Goal: Transaction & Acquisition: Purchase product/service

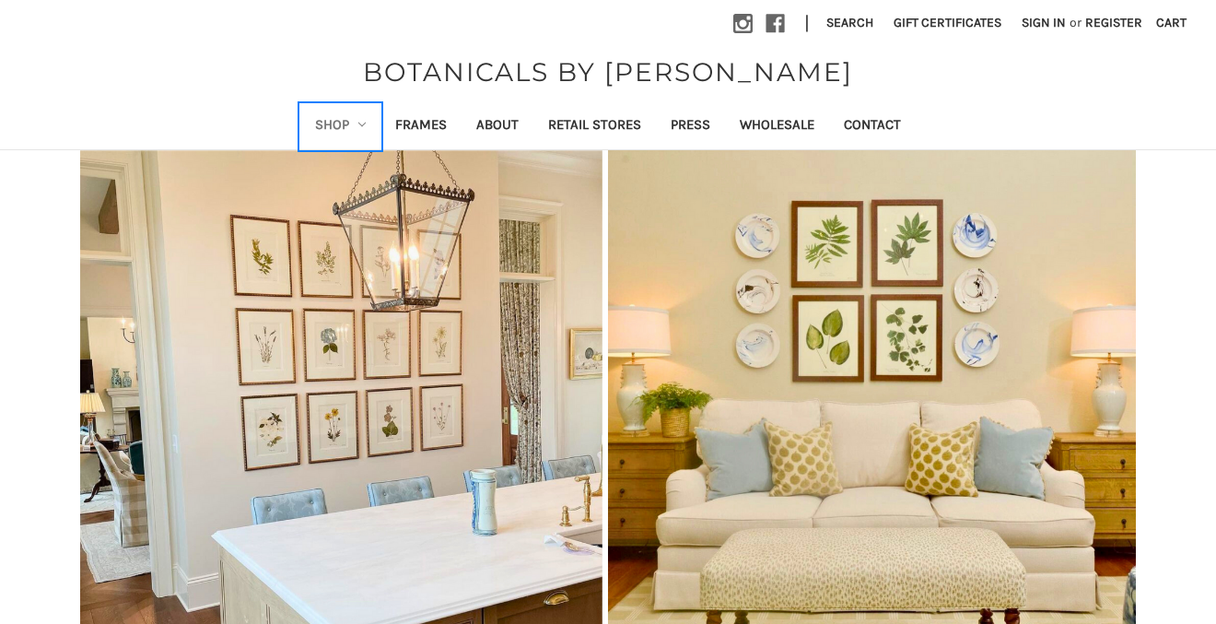
click at [325, 113] on link "Shop" at bounding box center [340, 126] width 81 height 45
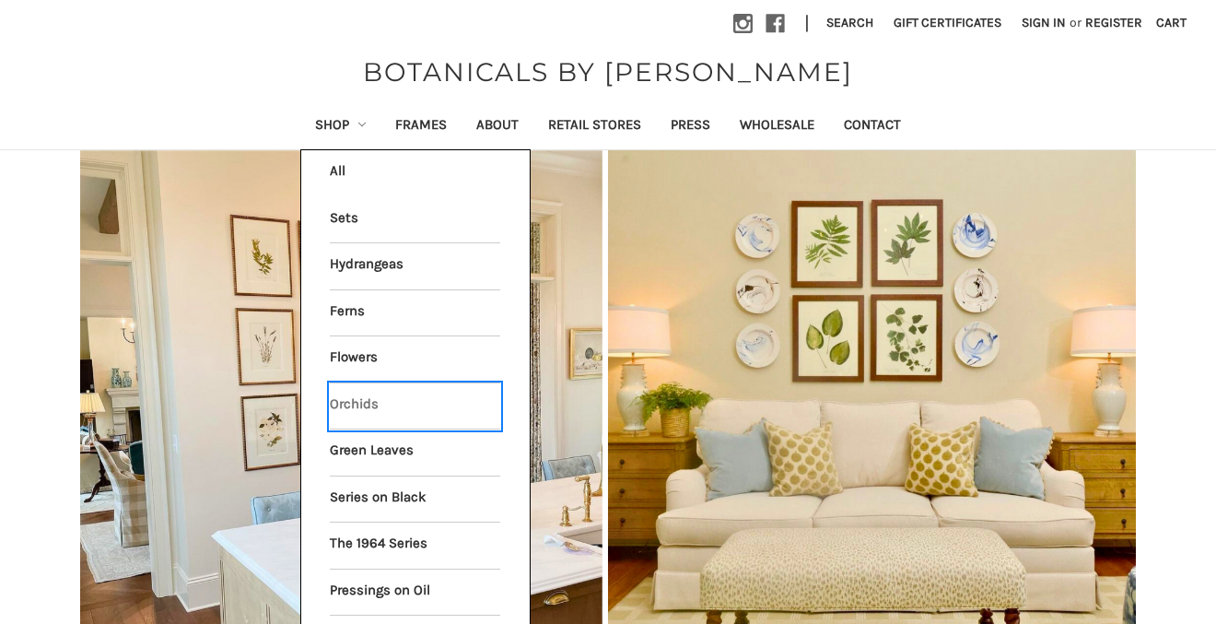
click at [348, 408] on link "Orchids" at bounding box center [415, 406] width 170 height 46
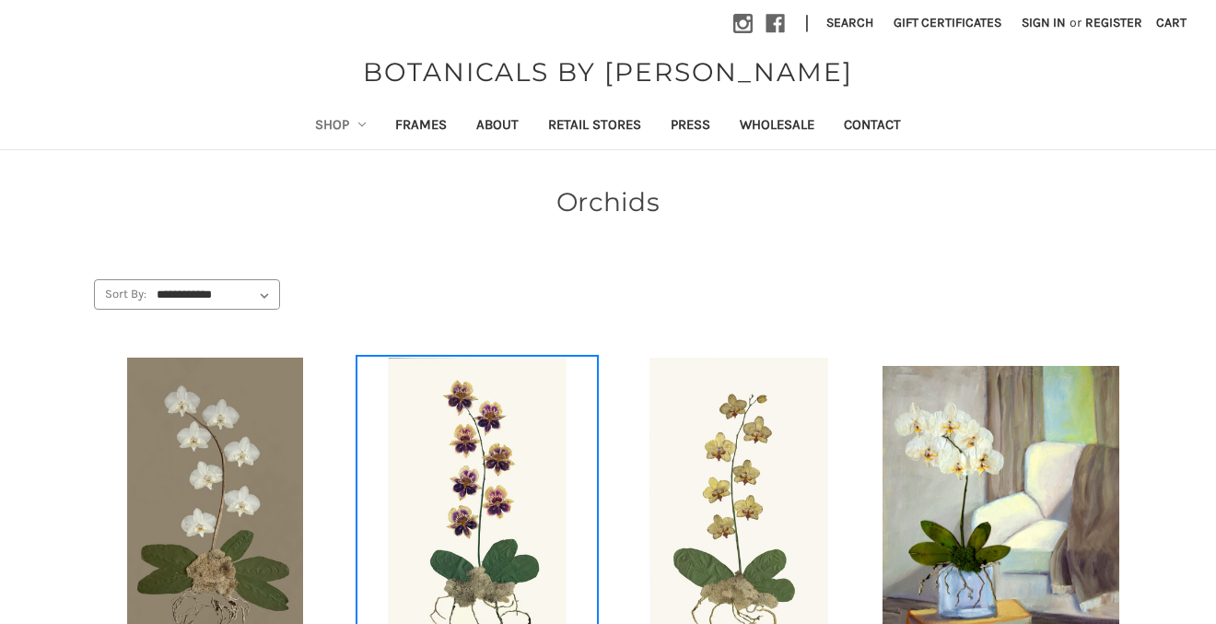
click at [452, 463] on img "ORCHID I, Price range from $99.99 to $334.99\a\a" at bounding box center [476, 513] width 237 height 312
